Goal: Task Accomplishment & Management: Manage account settings

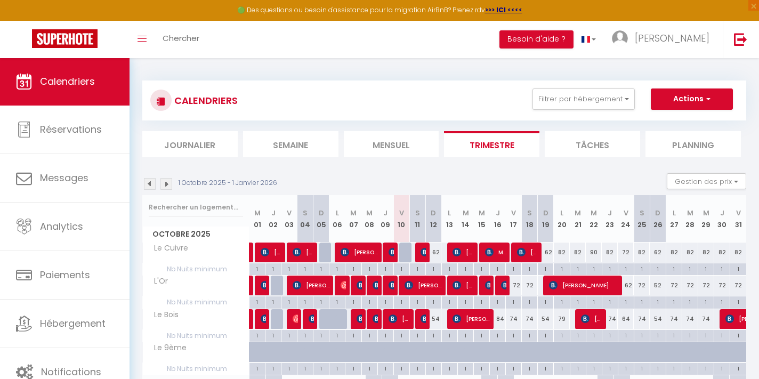
click at [401, 316] on span "[PERSON_NAME]" at bounding box center [399, 319] width 21 height 20
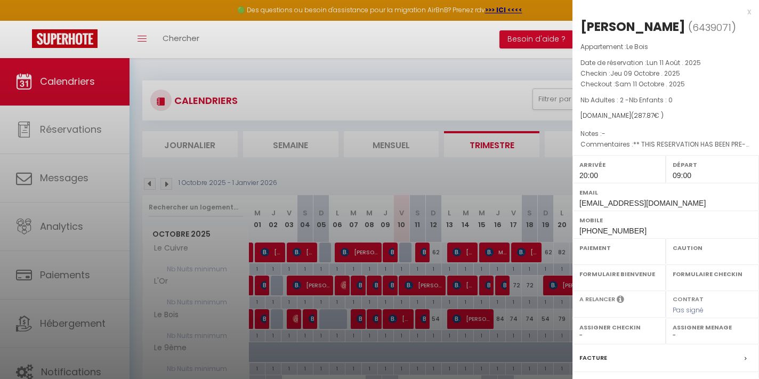
select select "OK"
select select "1"
select select "0"
select select "1"
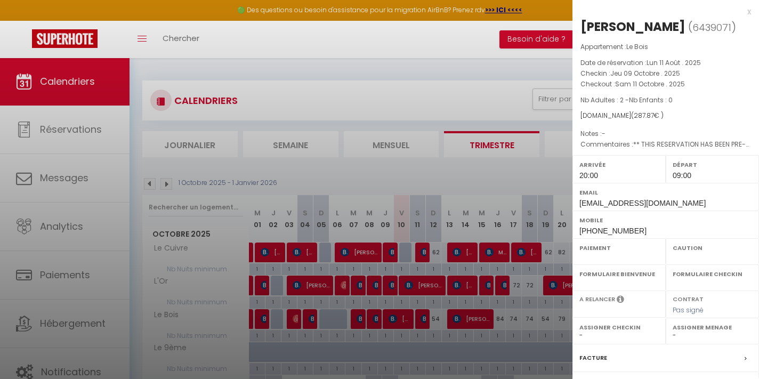
select select
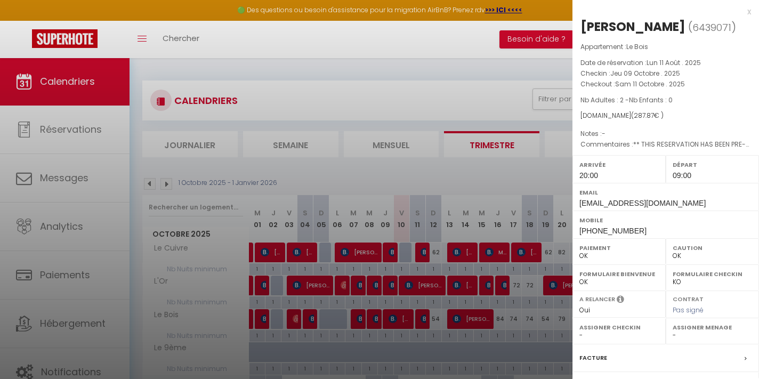
click at [390, 285] on div at bounding box center [379, 189] width 759 height 379
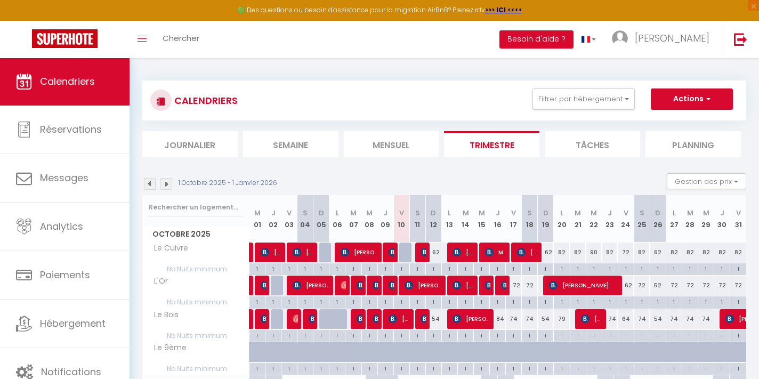
click at [390, 285] on img at bounding box center [393, 285] width 9 height 9
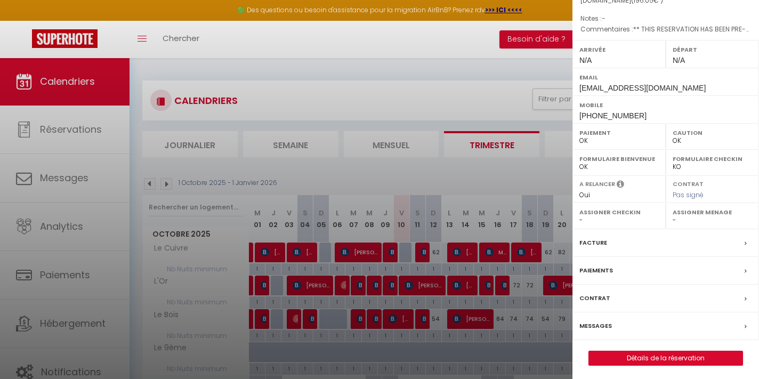
scroll to position [115, 0]
click at [638, 357] on link "Détails de la réservation" at bounding box center [665, 359] width 153 height 14
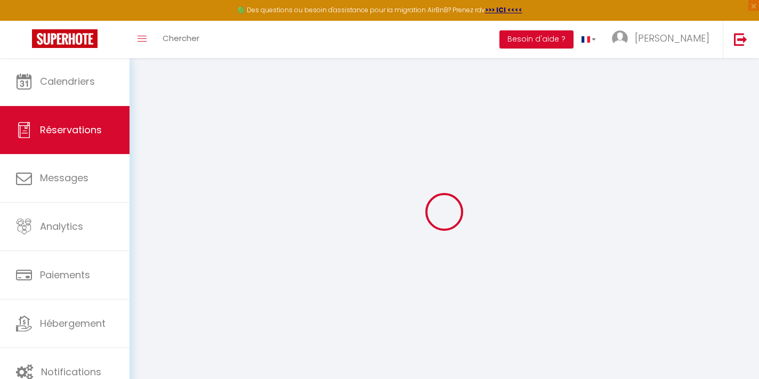
select select
checkbox input "false"
select select
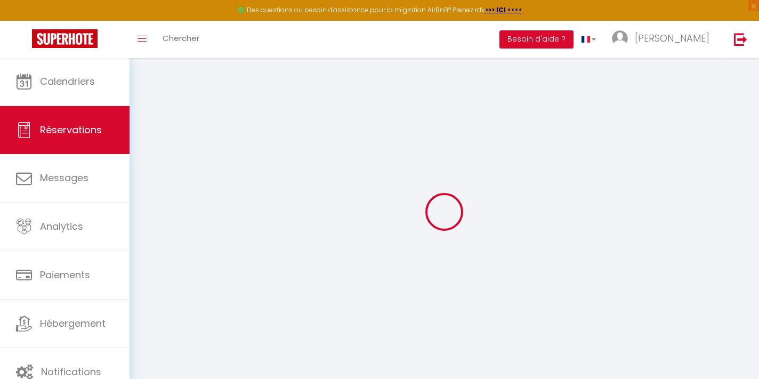
checkbox input "false"
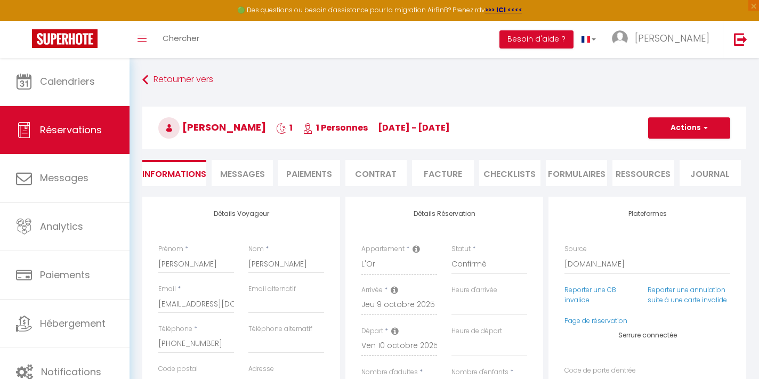
select select
checkbox input "false"
type voyageur0 "** THIS RESERVATION HAS BEEN PRE-PAID ** BOOKING NOTE : Payment charge is EUR 2…"
type input "5"
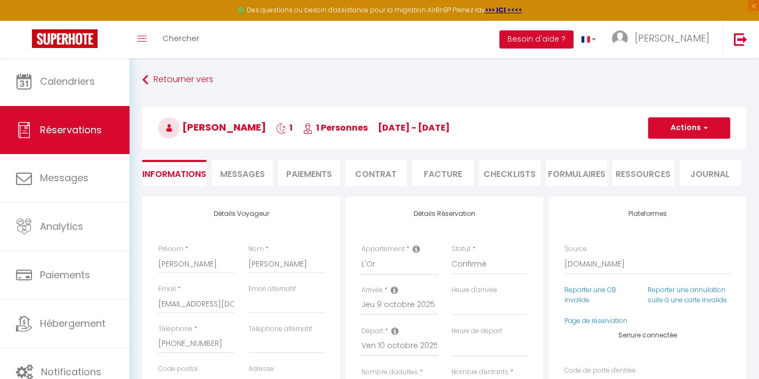
select select
checkbox input "false"
select select
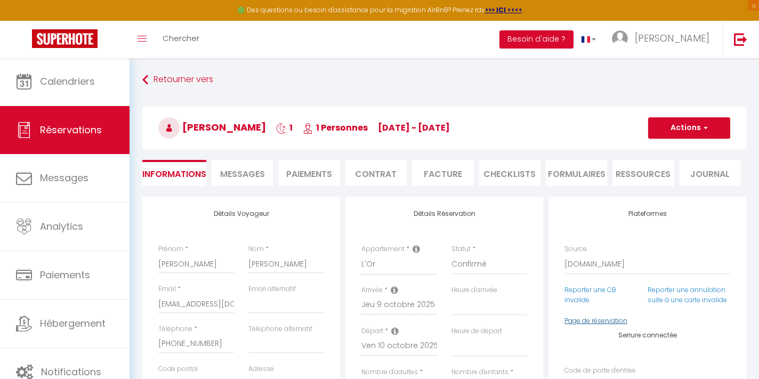
click at [572, 320] on link "Page de réservation" at bounding box center [595, 320] width 63 height 9
